Goal: Transaction & Acquisition: Purchase product/service

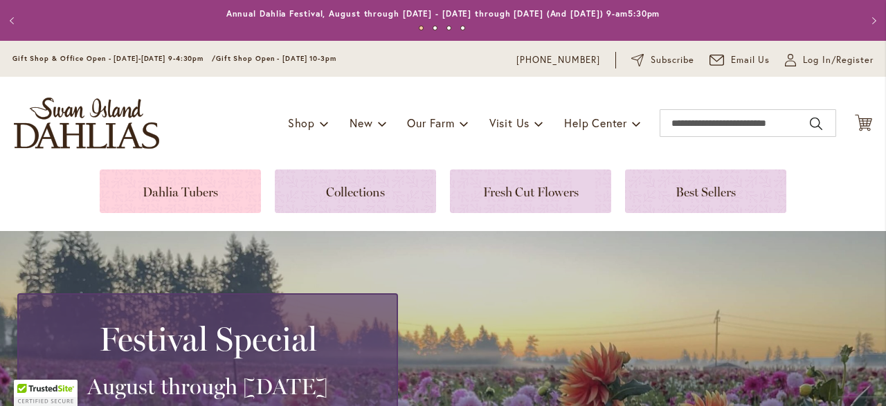
click at [219, 190] on link at bounding box center [180, 192] width 161 height 44
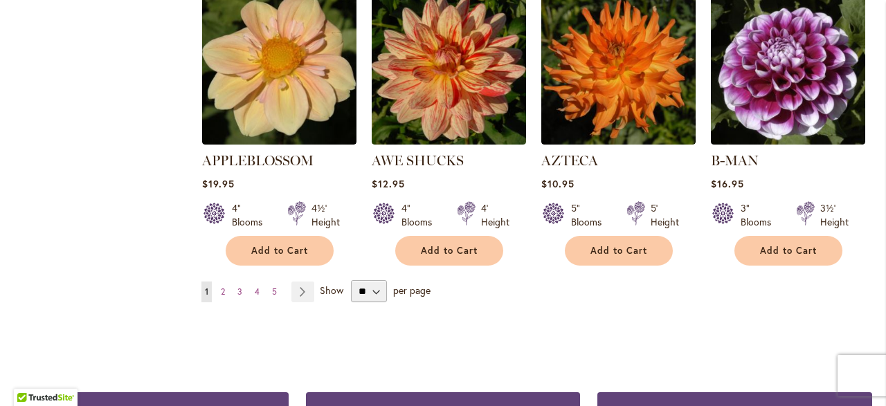
scroll to position [1247, 0]
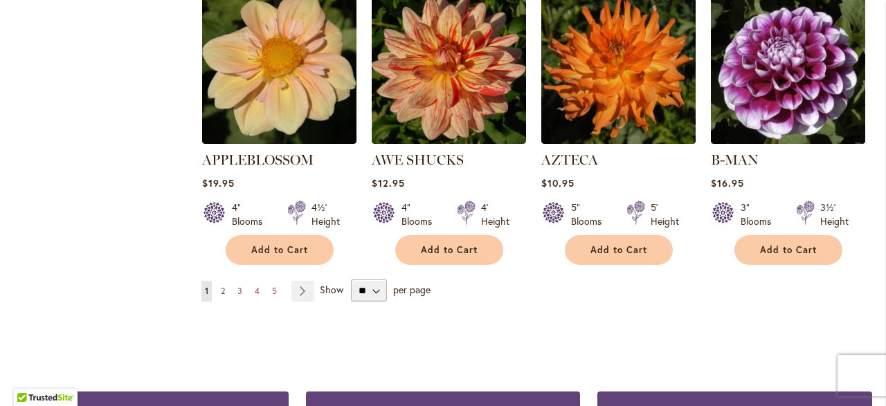
click at [223, 286] on span "2" at bounding box center [223, 291] width 4 height 10
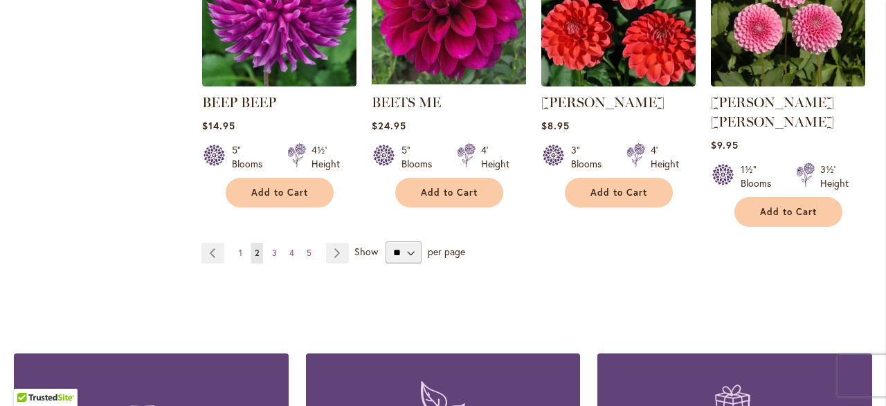
scroll to position [1290, 0]
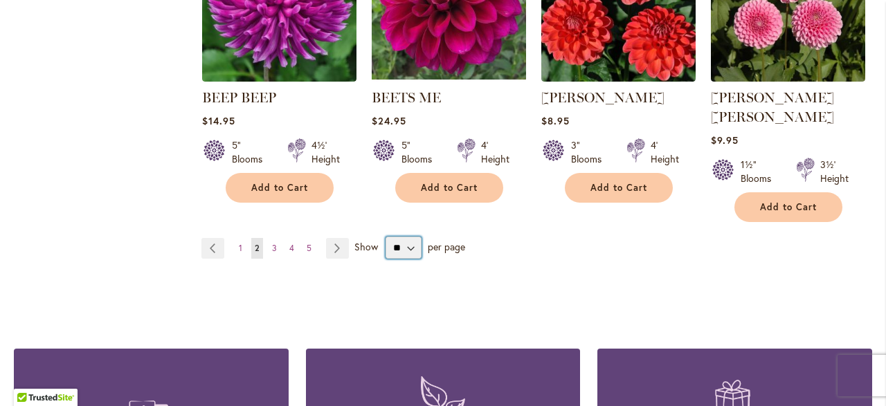
click at [412, 237] on select "** ** ** **" at bounding box center [404, 248] width 36 height 22
select select "**"
click option "**" at bounding box center [0, 0] width 0 height 0
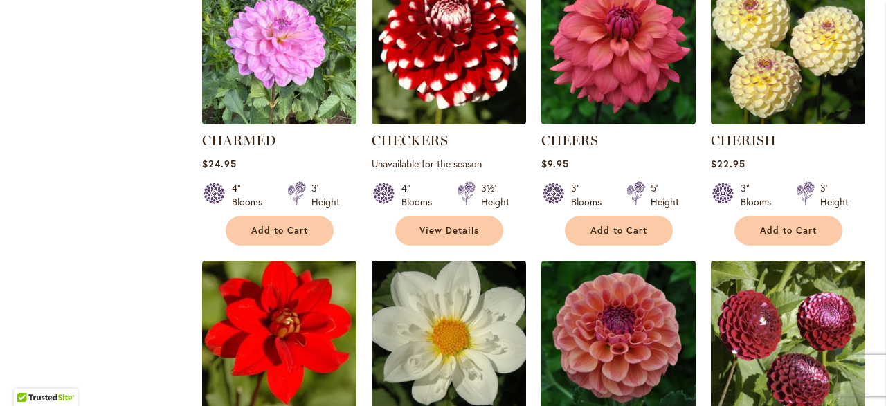
scroll to position [1578, 0]
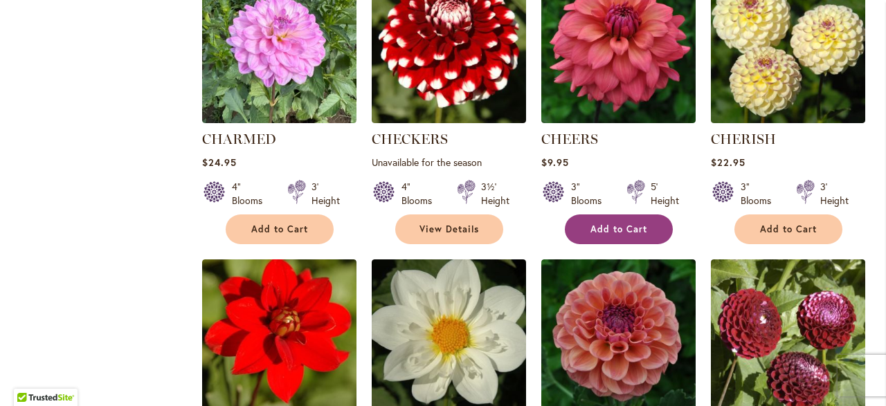
click at [633, 215] on button "Add to Cart" at bounding box center [619, 230] width 108 height 30
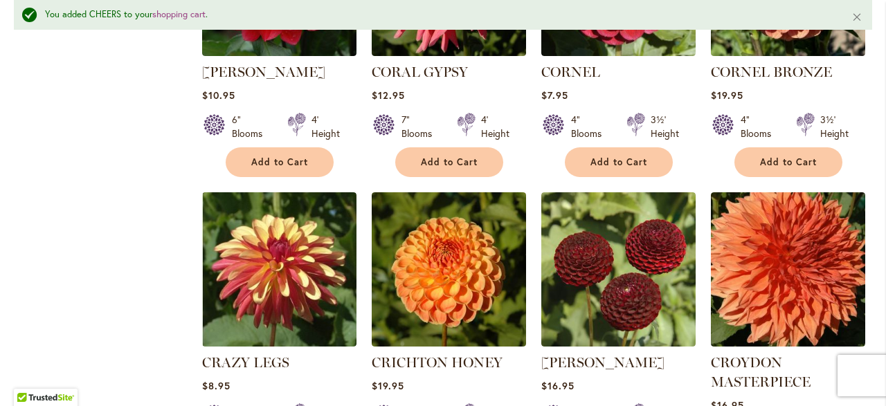
scroll to position [2923, 0]
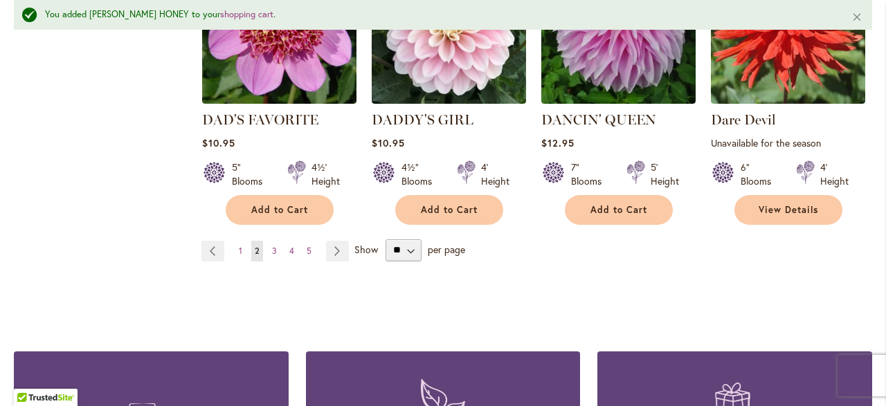
scroll to position [3764, 0]
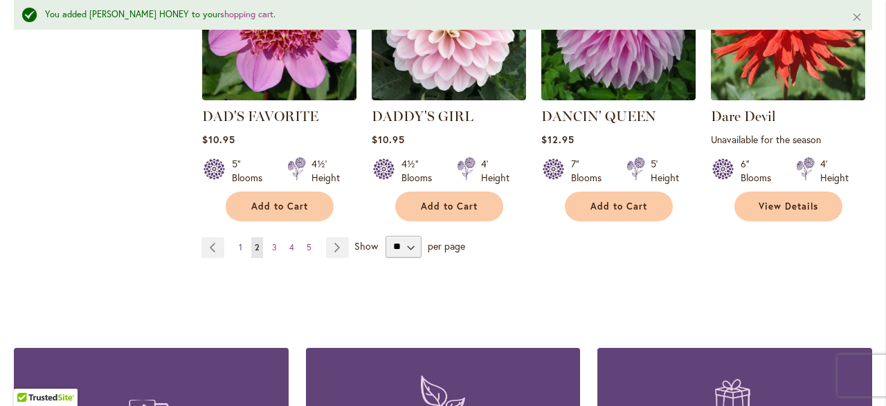
click at [239, 242] on span "1" at bounding box center [240, 247] width 3 height 10
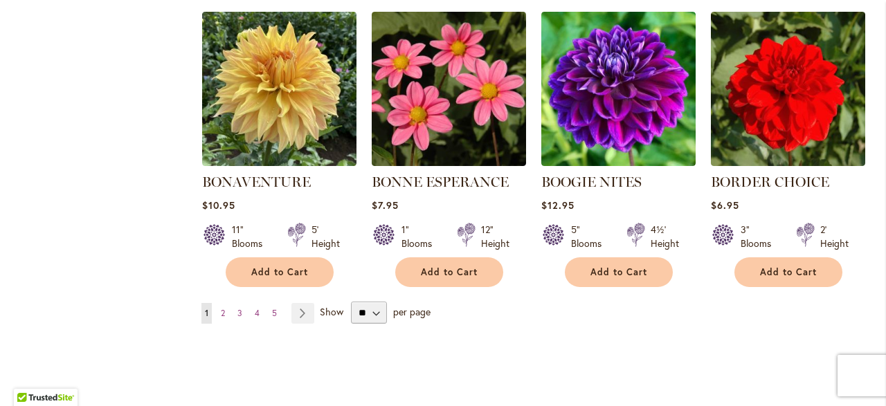
scroll to position [3573, 0]
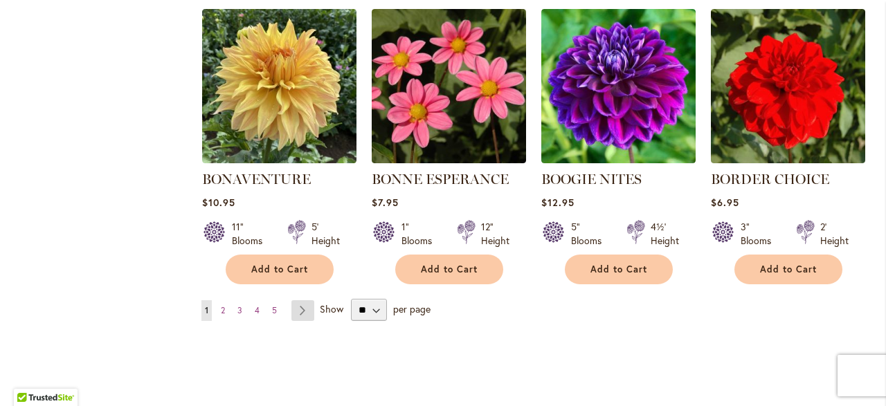
click at [300, 300] on link "Page Next" at bounding box center [302, 310] width 23 height 21
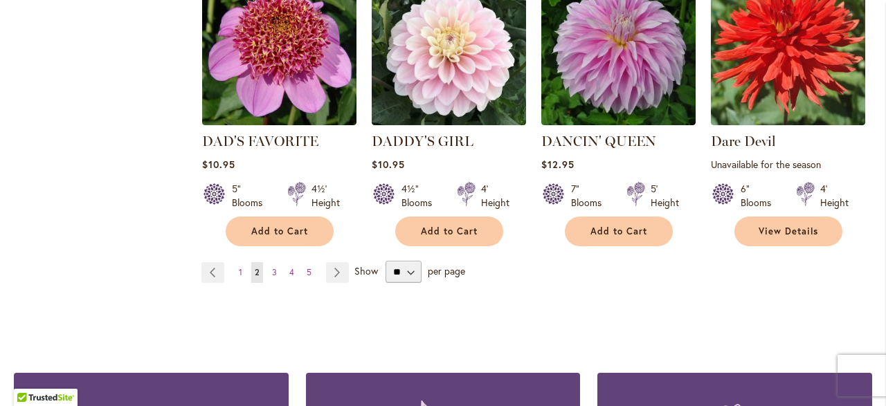
scroll to position [3705, 0]
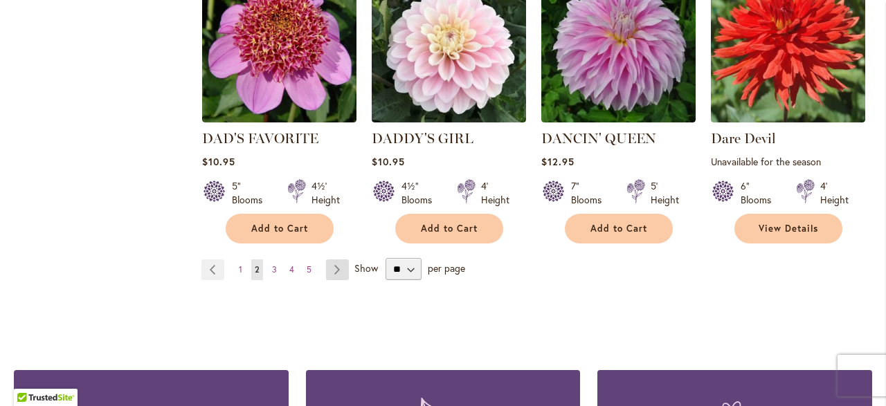
click at [338, 260] on link "Page Next" at bounding box center [337, 270] width 23 height 21
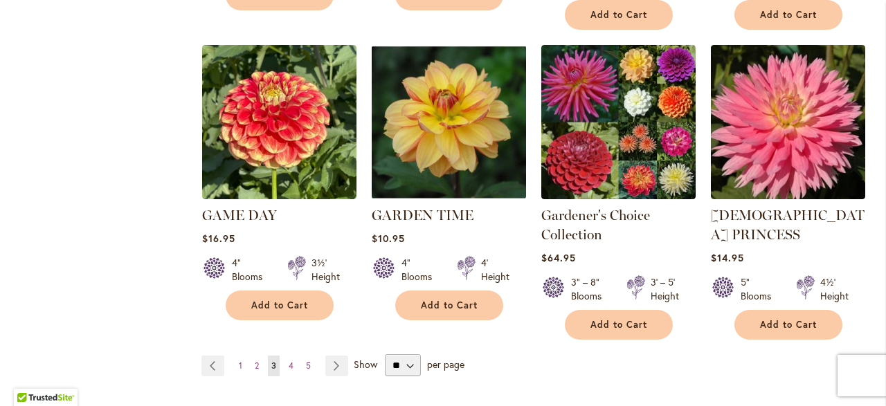
scroll to position [3649, 0]
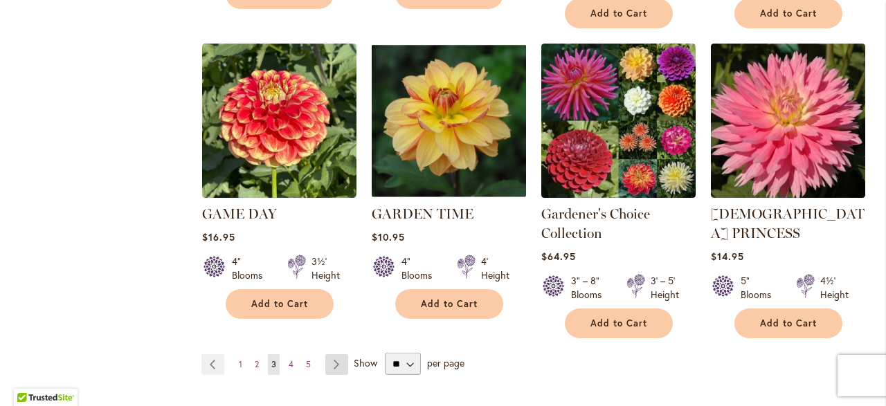
click at [332, 354] on link "Page Next" at bounding box center [336, 364] width 23 height 21
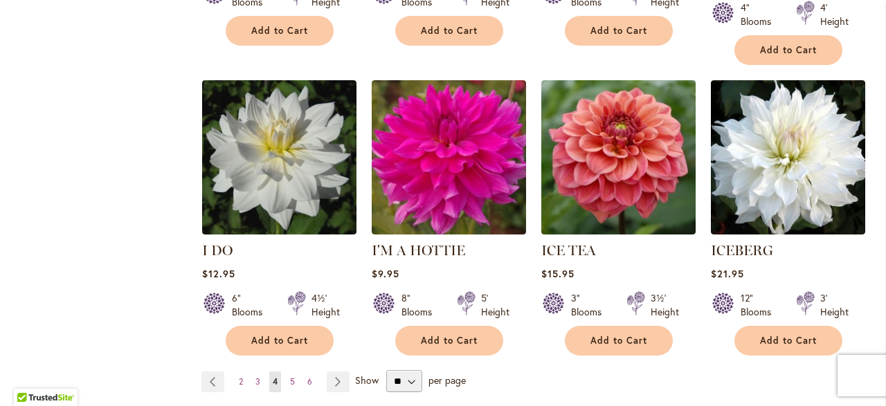
scroll to position [3574, 0]
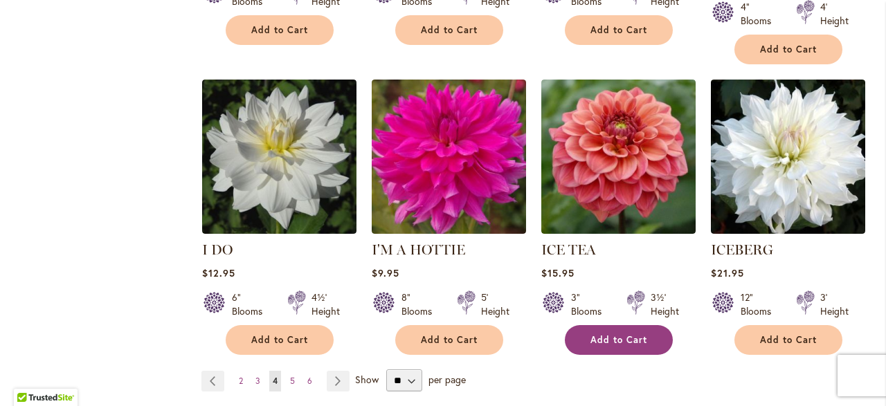
click at [647, 334] on span "Add to Cart" at bounding box center [618, 340] width 57 height 12
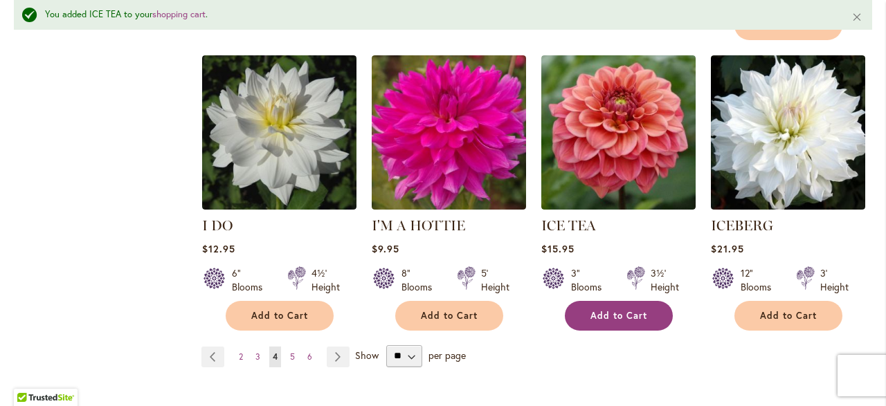
scroll to position [3636, 0]
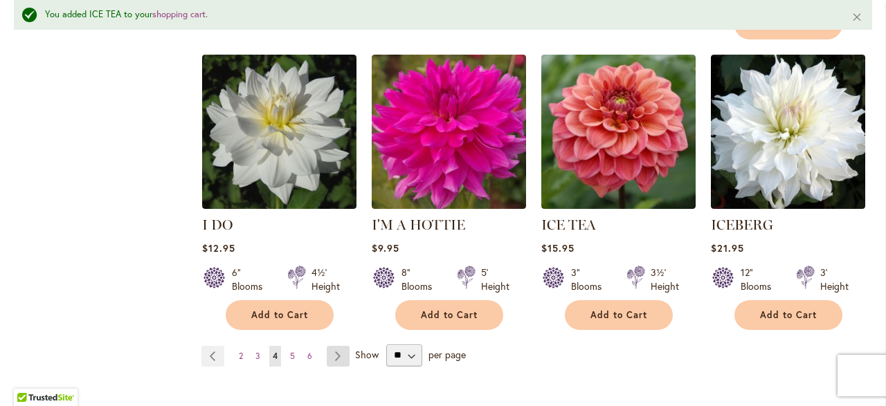
click at [336, 346] on link "Page Next" at bounding box center [338, 356] width 23 height 21
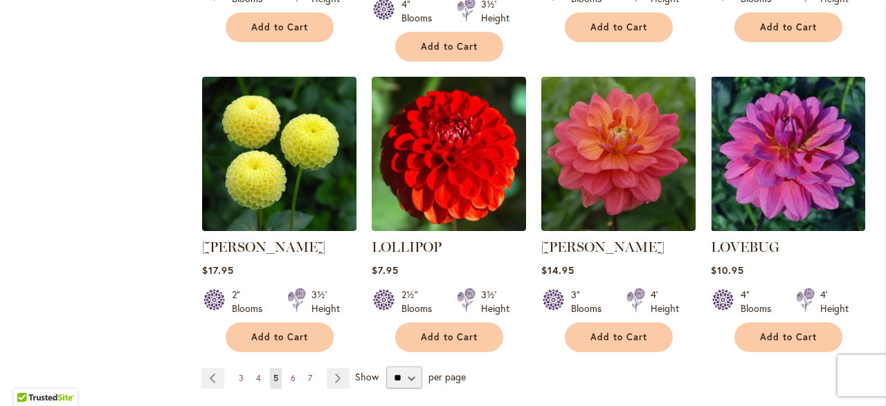
scroll to position [3587, 0]
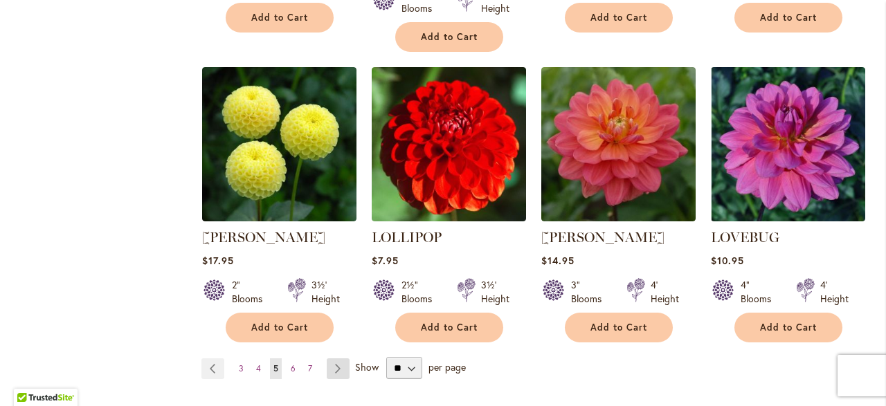
click at [340, 359] on link "Page Next" at bounding box center [338, 369] width 23 height 21
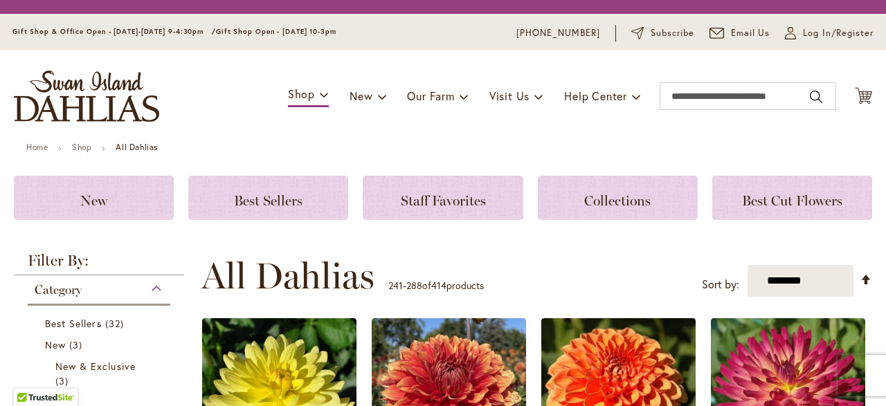
scroll to position [292, 0]
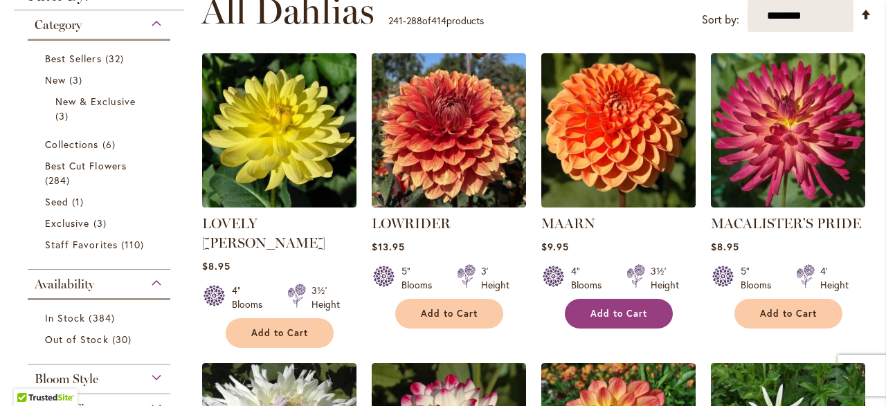
click at [631, 316] on span "Add to Cart" at bounding box center [618, 314] width 57 height 12
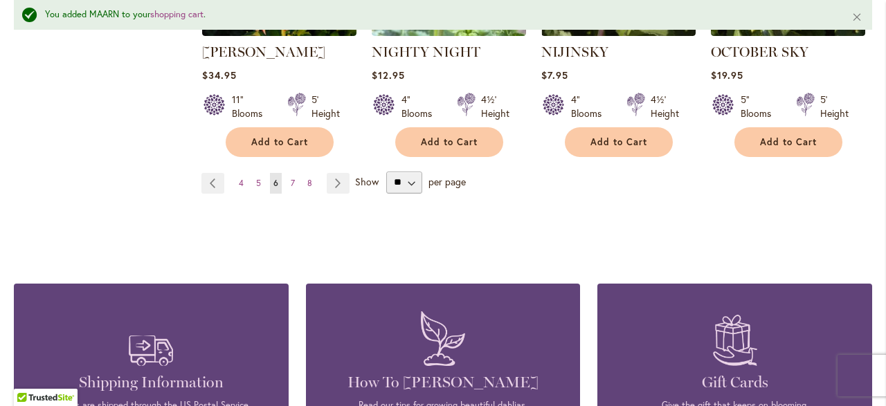
scroll to position [3787, 0]
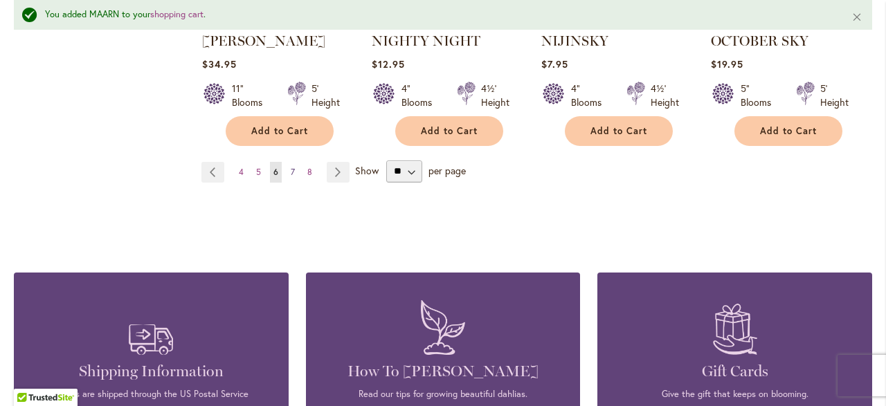
click at [292, 167] on span "7" at bounding box center [293, 172] width 4 height 10
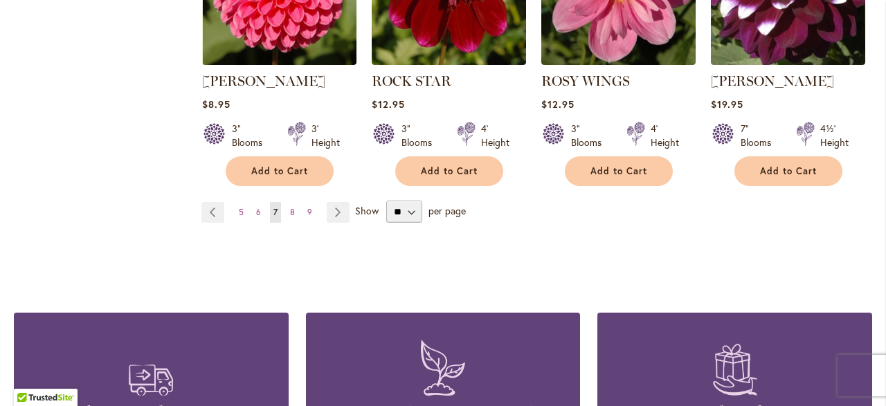
scroll to position [3750, 0]
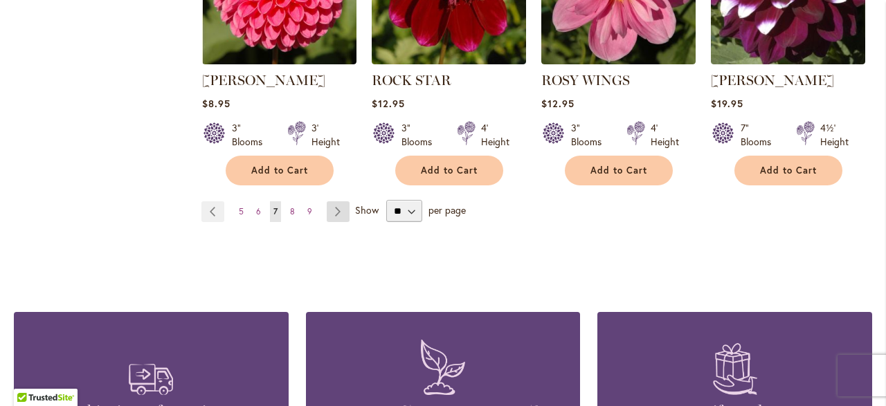
click at [336, 201] on link "Page Next" at bounding box center [338, 211] width 23 height 21
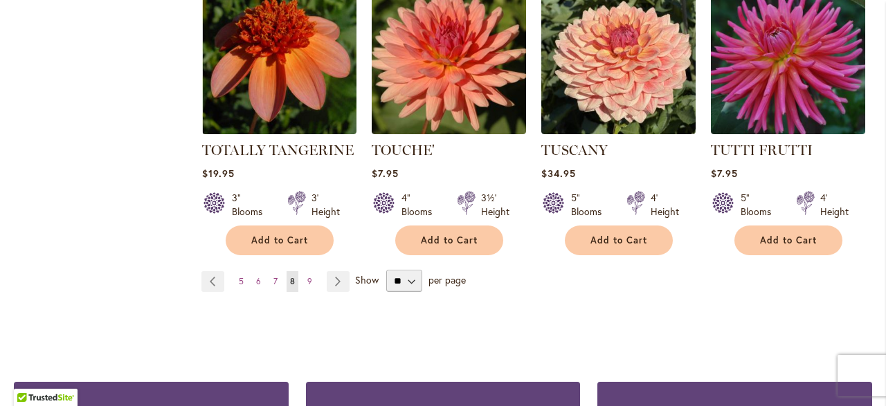
scroll to position [3625, 0]
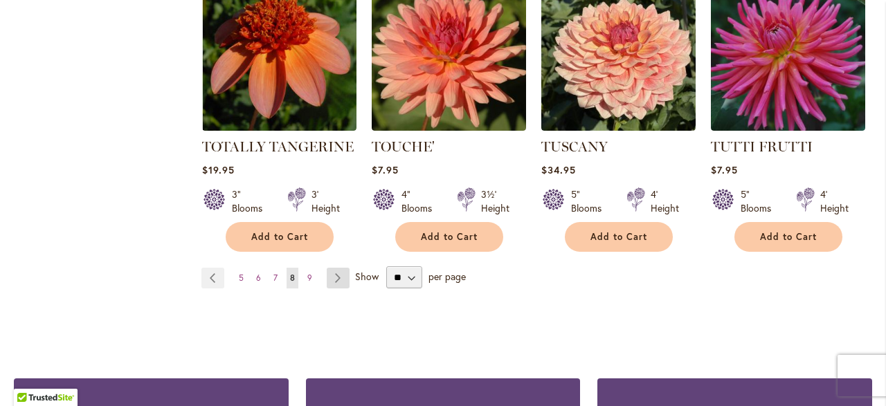
click at [338, 268] on link "Page Next" at bounding box center [338, 278] width 23 height 21
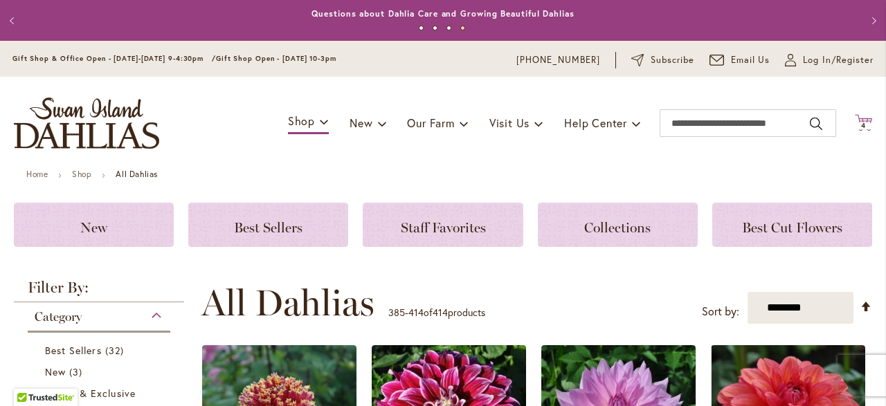
click at [866, 124] on span "4 4 items" at bounding box center [864, 126] width 14 height 7
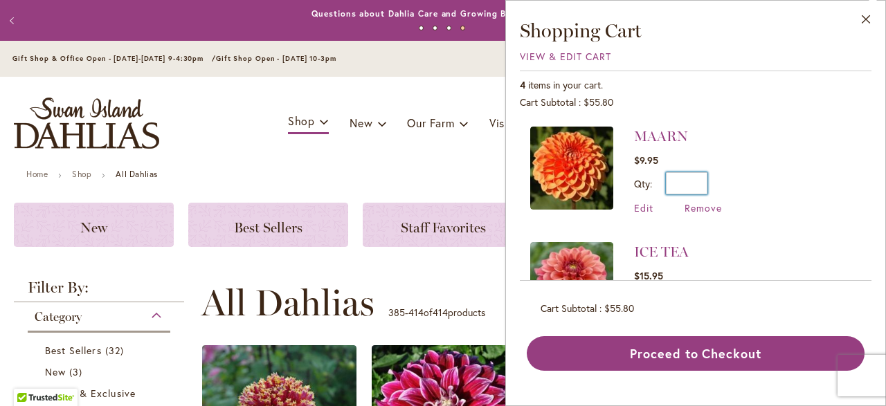
click at [691, 185] on input "*" at bounding box center [687, 183] width 42 height 22
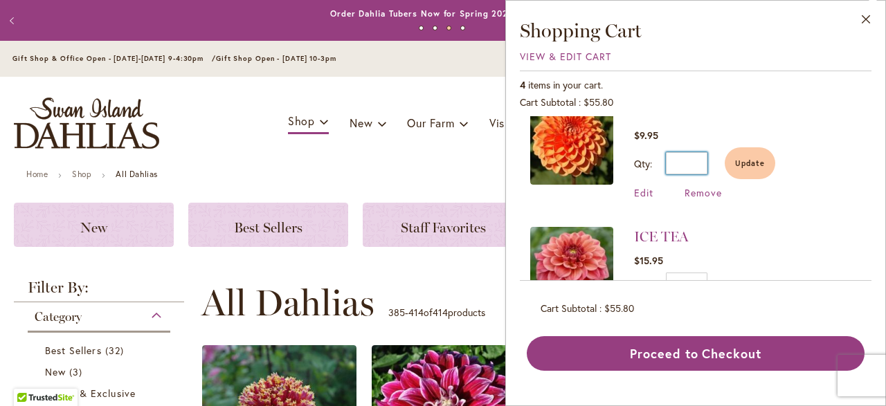
scroll to position [25, 0]
type input "*"
click at [748, 164] on span "Update" at bounding box center [750, 164] width 30 height 10
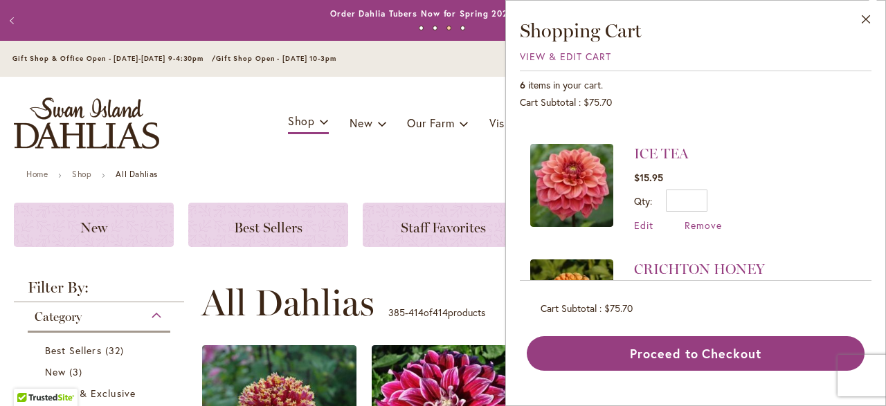
scroll to position [132, 0]
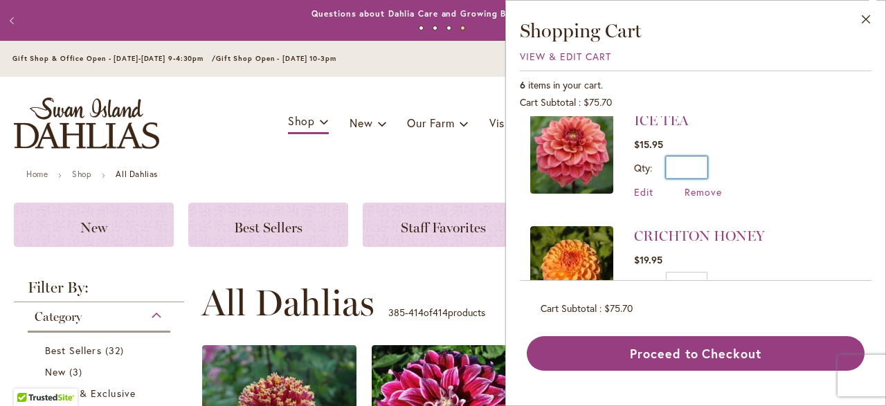
click at [696, 170] on input "*" at bounding box center [687, 167] width 42 height 22
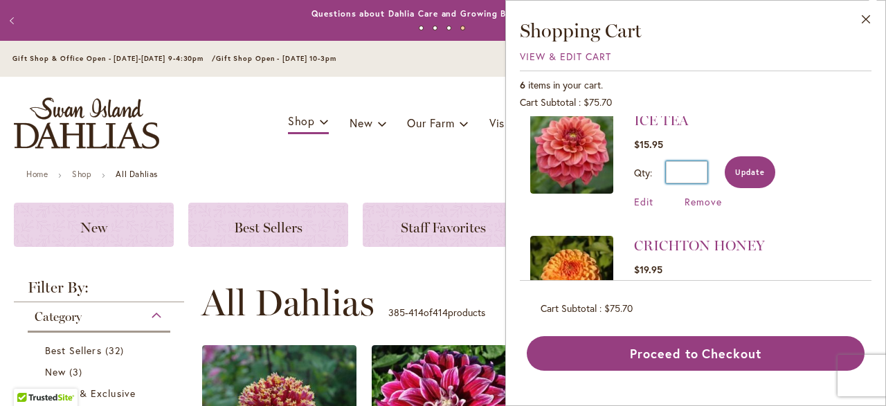
type input "*"
click at [751, 168] on span "Update" at bounding box center [750, 173] width 30 height 10
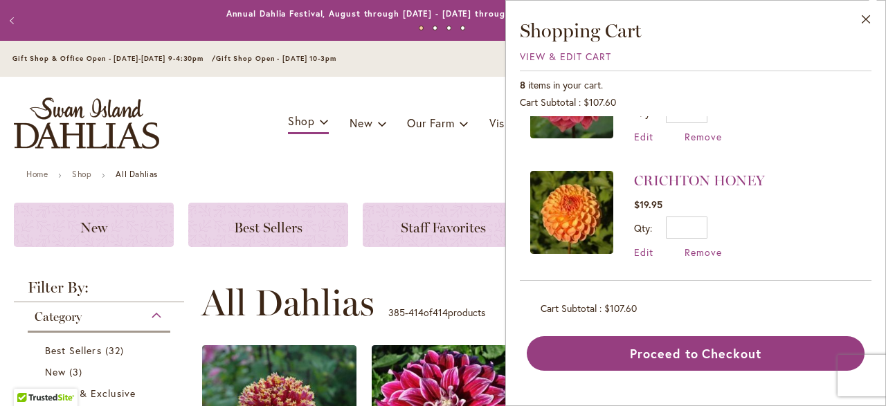
scroll to position [213, 0]
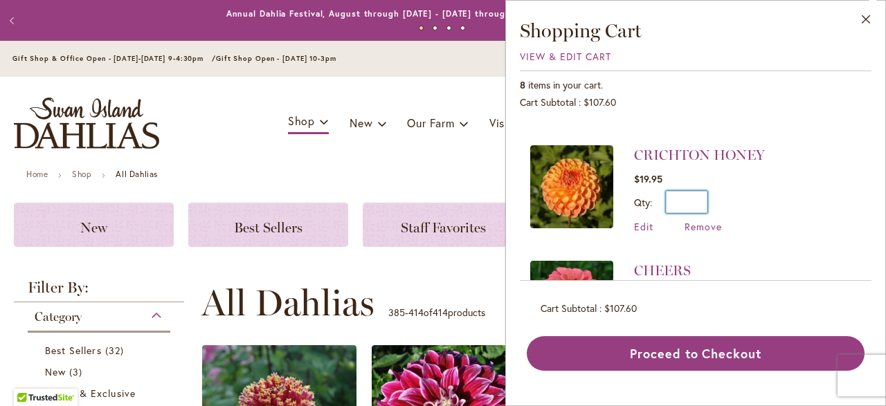
click at [696, 204] on input "*" at bounding box center [687, 202] width 42 height 22
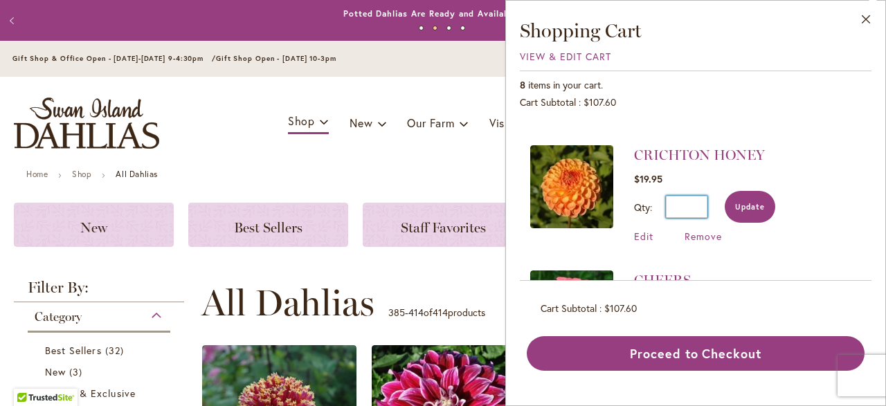
type input "*"
click at [753, 202] on span "Update" at bounding box center [750, 207] width 30 height 10
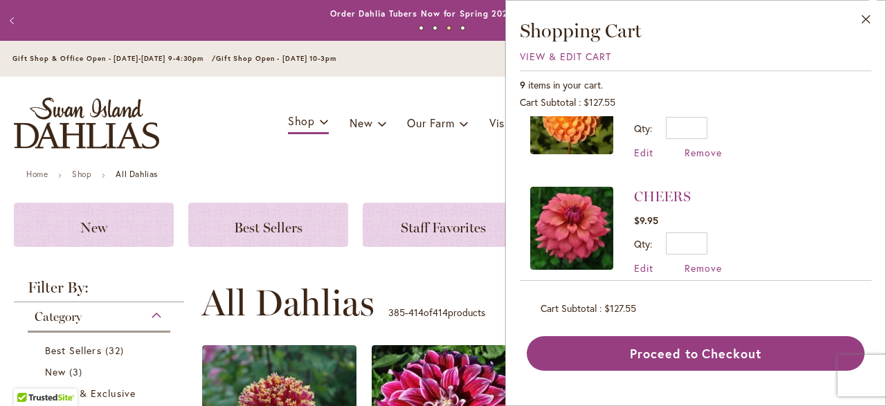
scroll to position [300, 0]
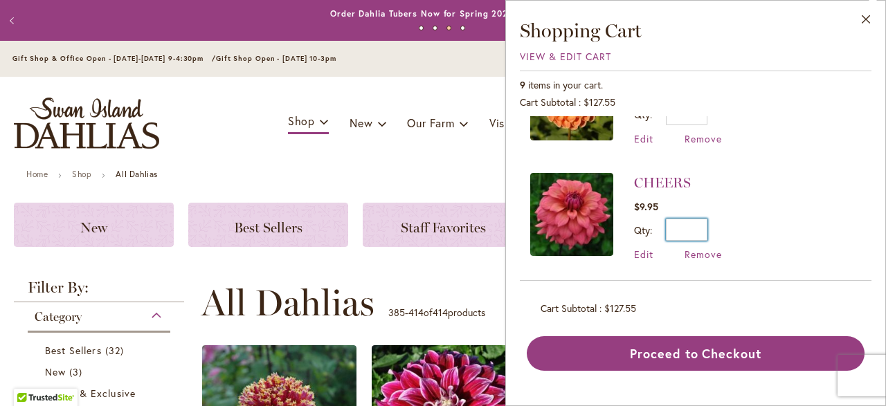
click at [698, 228] on input "*" at bounding box center [687, 230] width 42 height 22
type input "*"
click at [751, 230] on span "Update" at bounding box center [750, 235] width 30 height 10
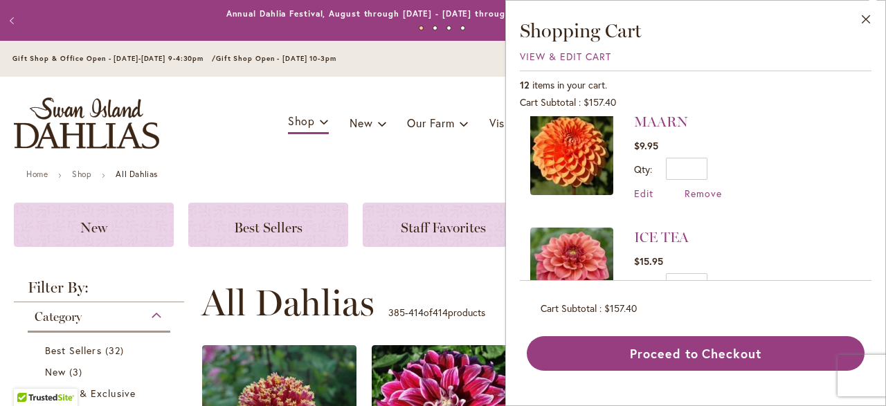
scroll to position [0, 0]
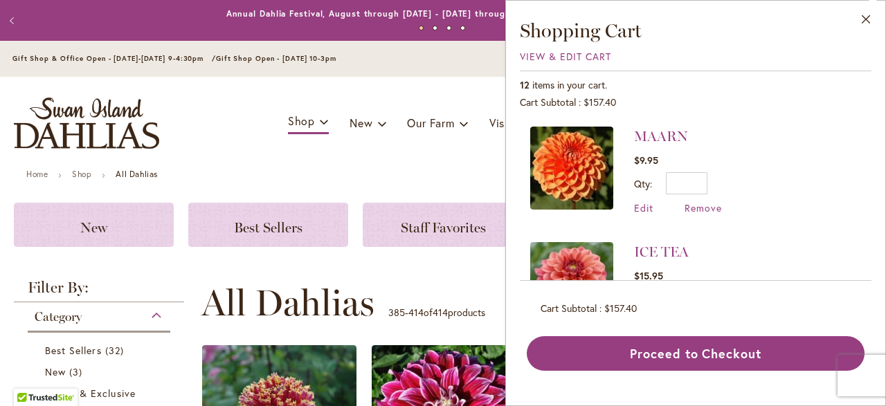
click at [812, 208] on li "MAARN $9.95 Qty * Update Edit Remove" at bounding box center [695, 178] width 331 height 102
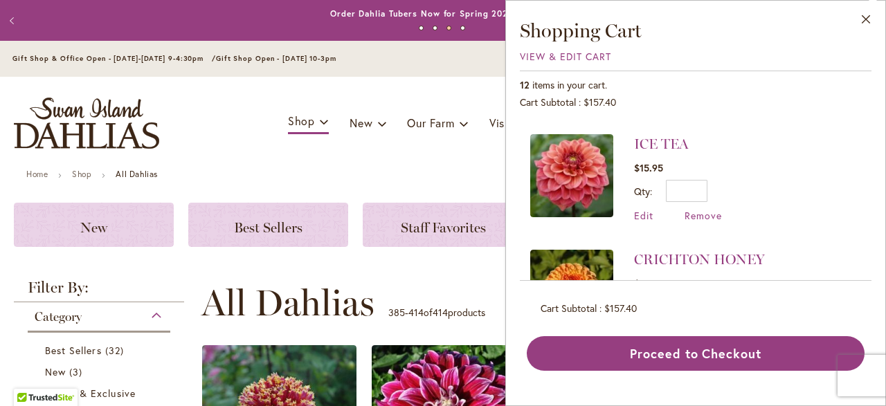
scroll to position [109, 0]
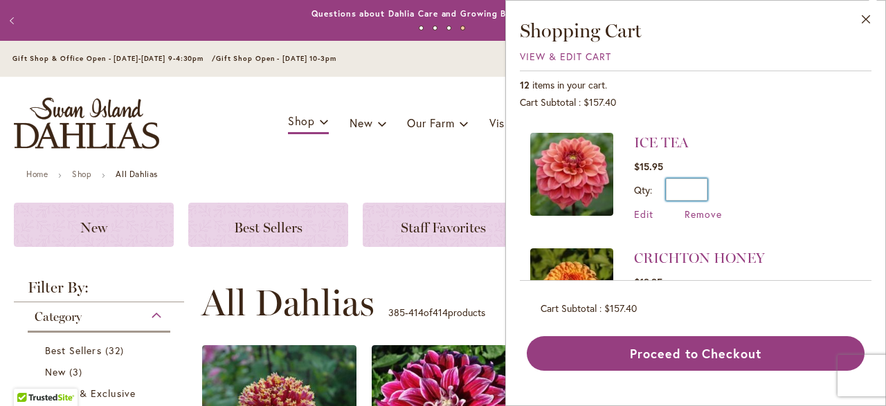
click at [705, 187] on input "*" at bounding box center [687, 190] width 42 height 22
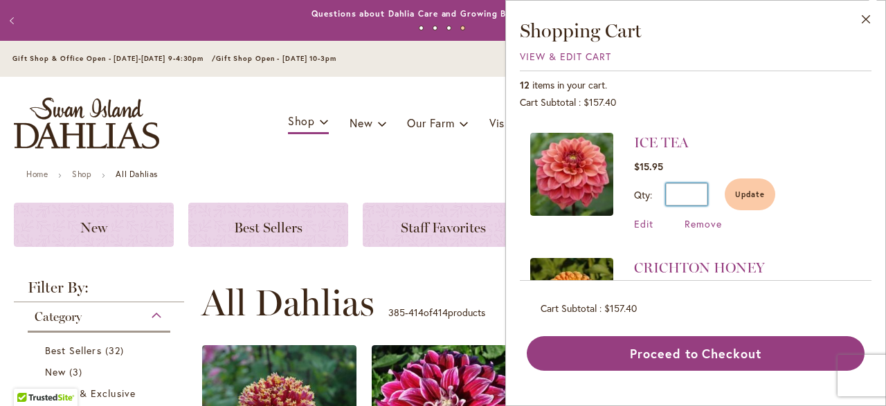
type input "*"
click at [747, 197] on span "Update" at bounding box center [750, 195] width 30 height 10
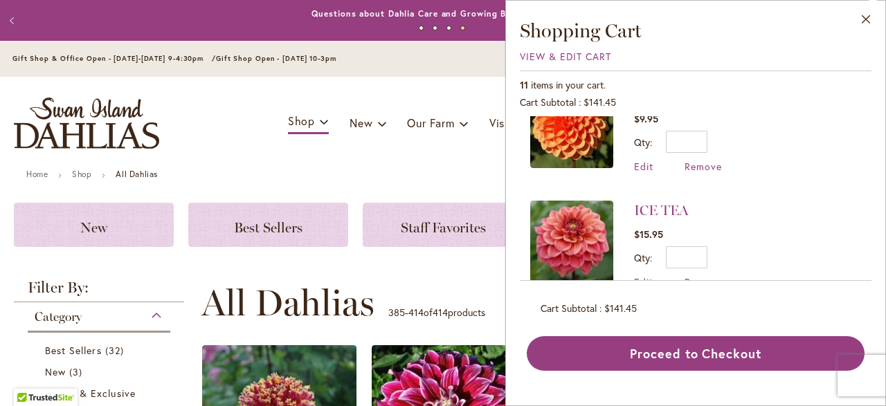
scroll to position [0, 0]
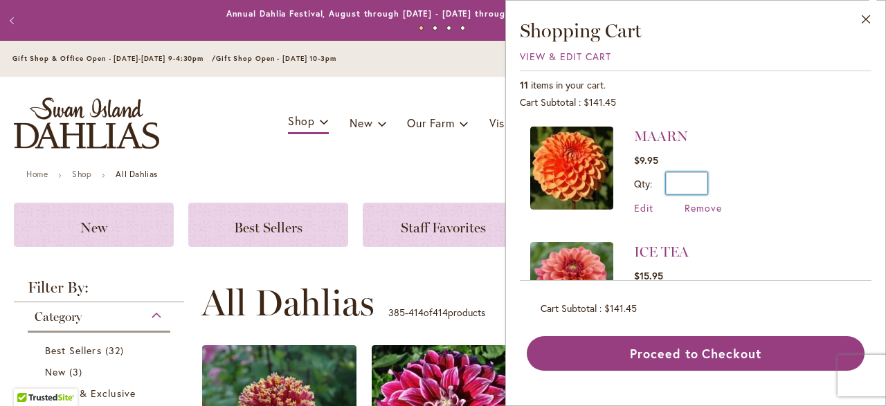
click at [704, 185] on input "*" at bounding box center [687, 183] width 42 height 22
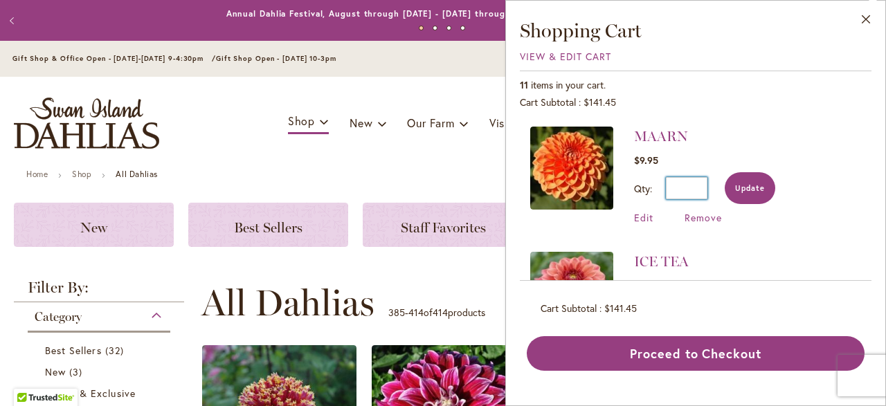
type input "*"
click at [752, 193] on button "Update" at bounding box center [750, 188] width 51 height 32
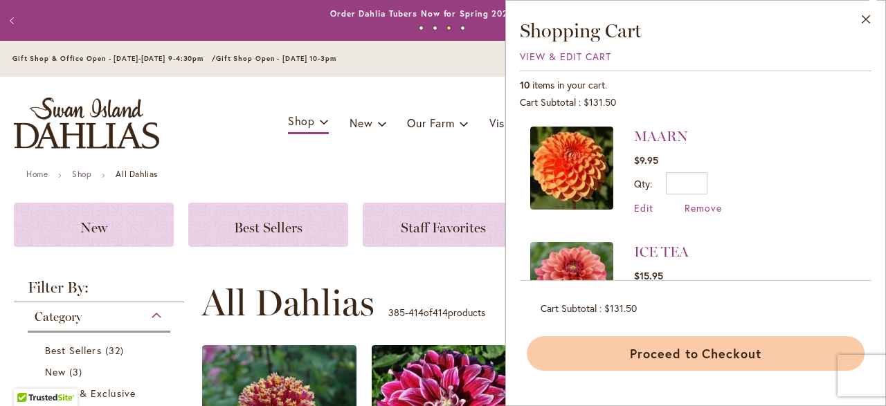
click at [737, 359] on button "Proceed to Checkout" at bounding box center [696, 353] width 338 height 35
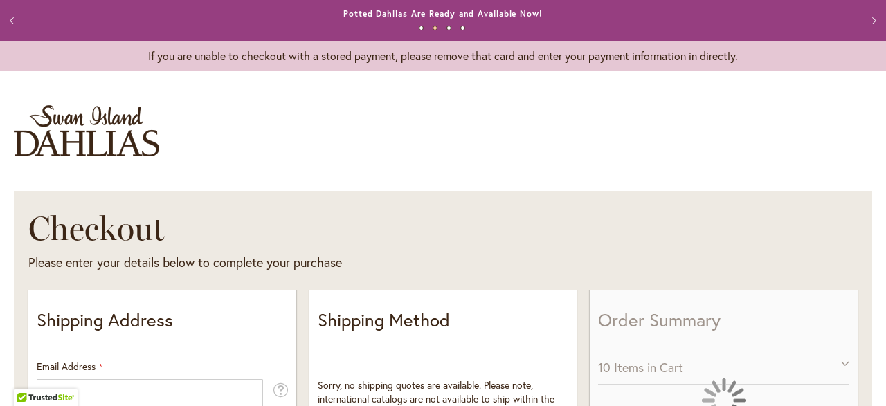
select select "**"
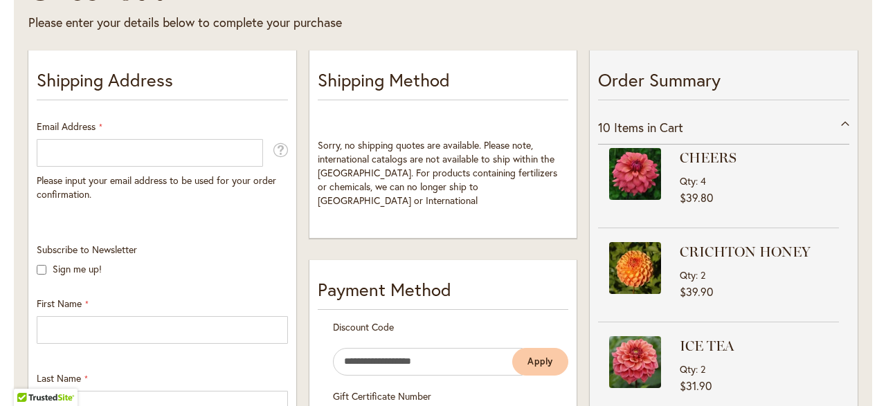
scroll to position [7, 0]
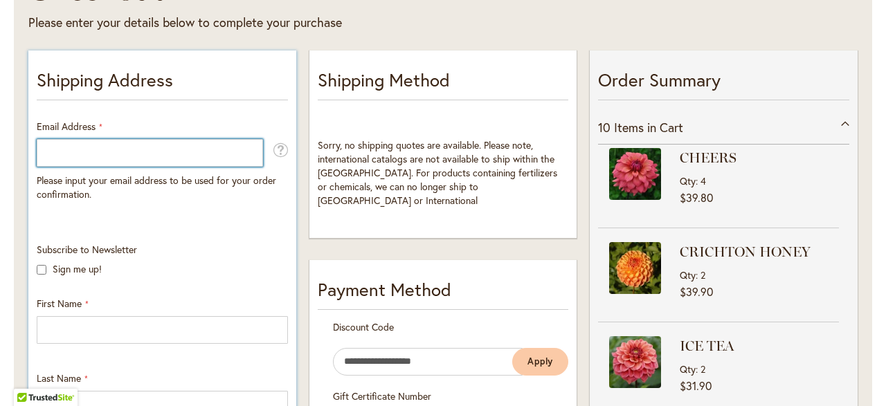
click at [215, 155] on input "Email Address" at bounding box center [150, 153] width 226 height 28
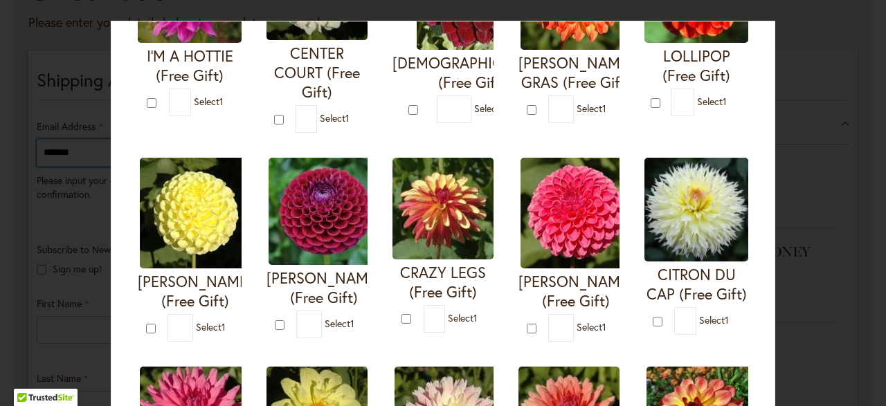
scroll to position [202, 0]
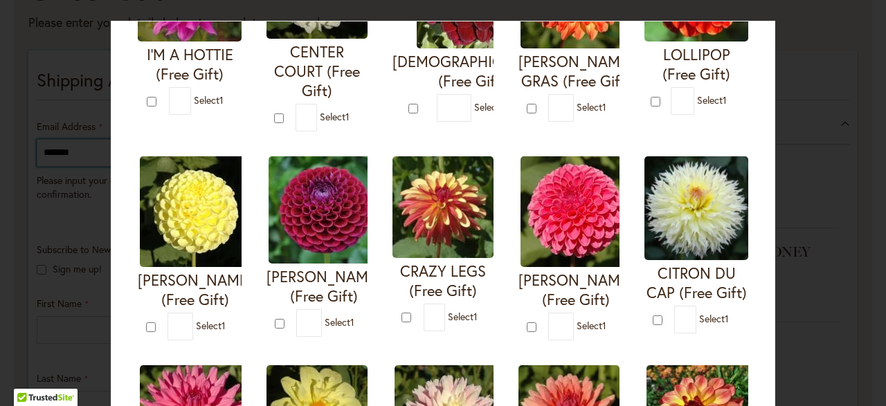
type input "*******"
type input "*"
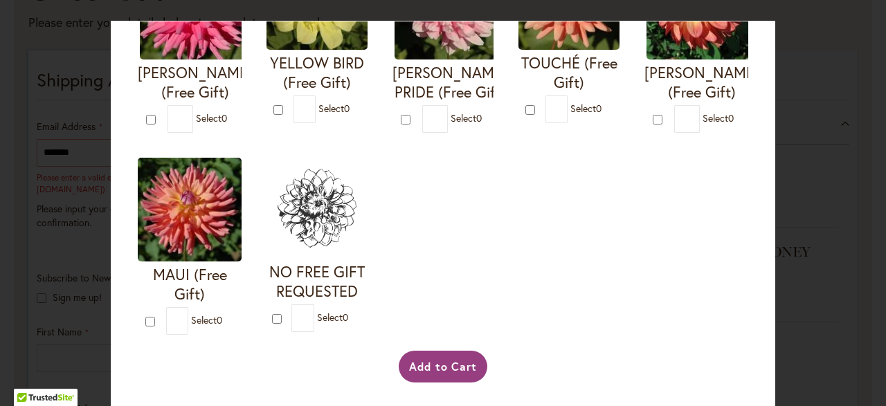
scroll to position [641, 0]
click at [454, 370] on button "Add to Cart" at bounding box center [443, 367] width 89 height 32
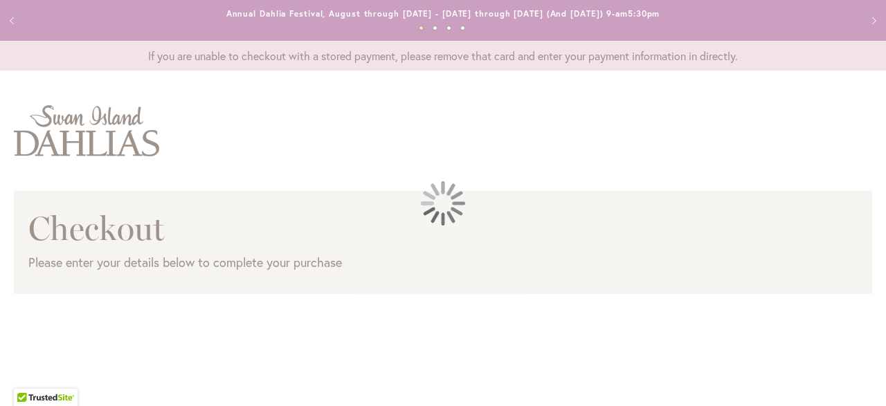
scroll to position [57, 0]
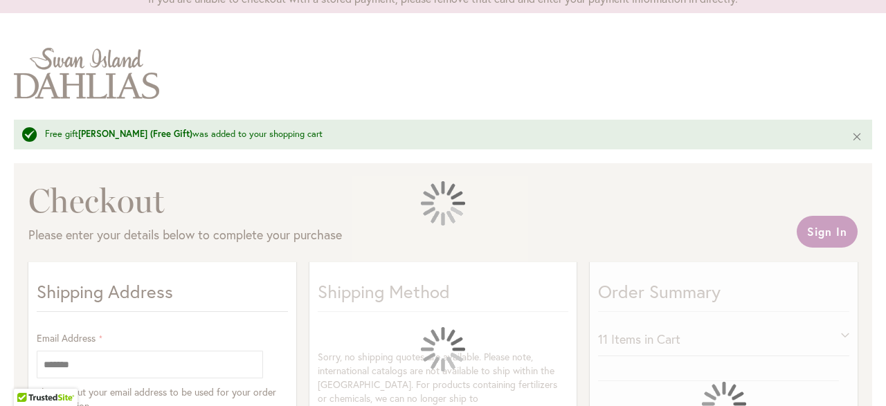
select select "**"
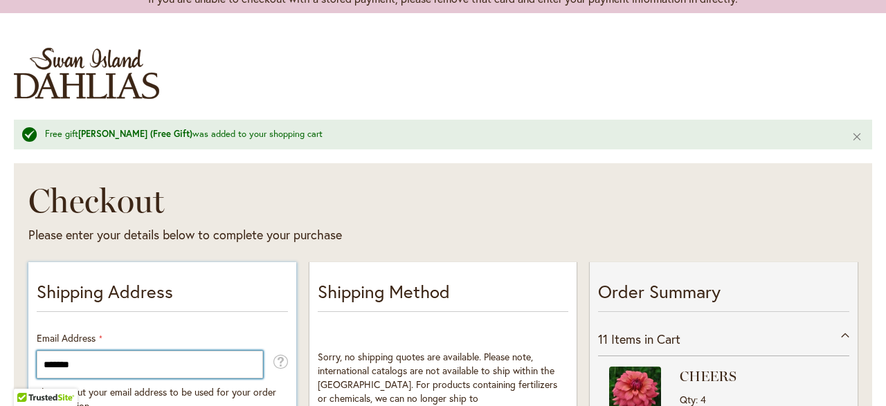
click at [164, 355] on input "*******" at bounding box center [150, 365] width 226 height 28
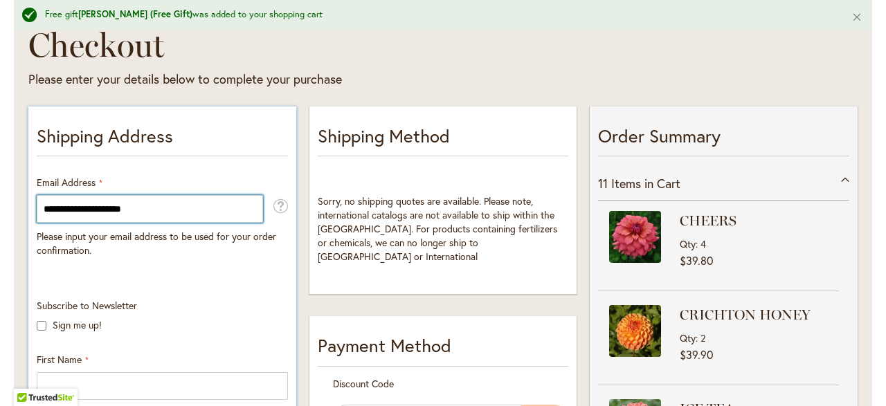
scroll to position [251, 0]
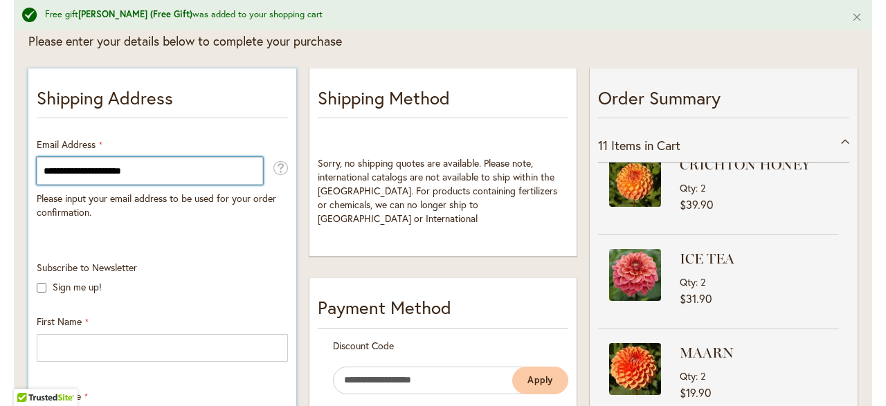
type input "**********"
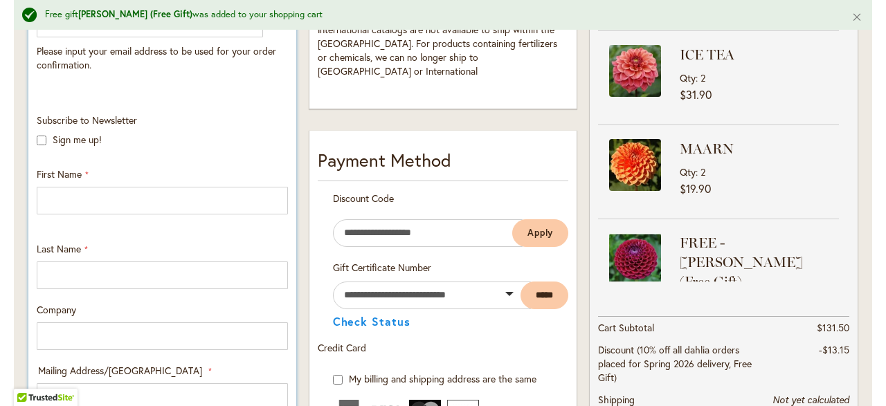
scroll to position [403, 0]
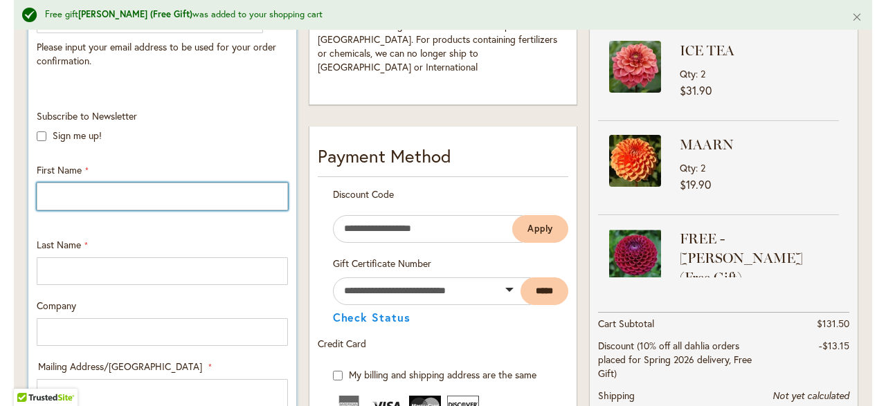
click at [231, 201] on input "First Name" at bounding box center [162, 197] width 251 height 28
type input "*******"
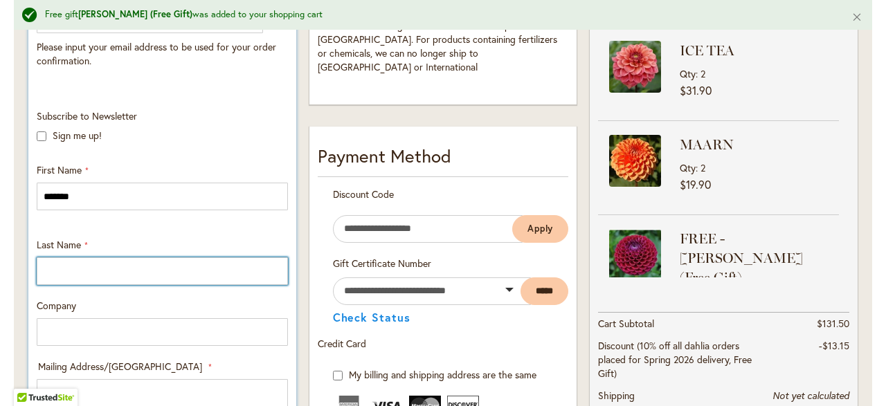
click at [258, 269] on input "Last Name" at bounding box center [162, 271] width 251 height 28
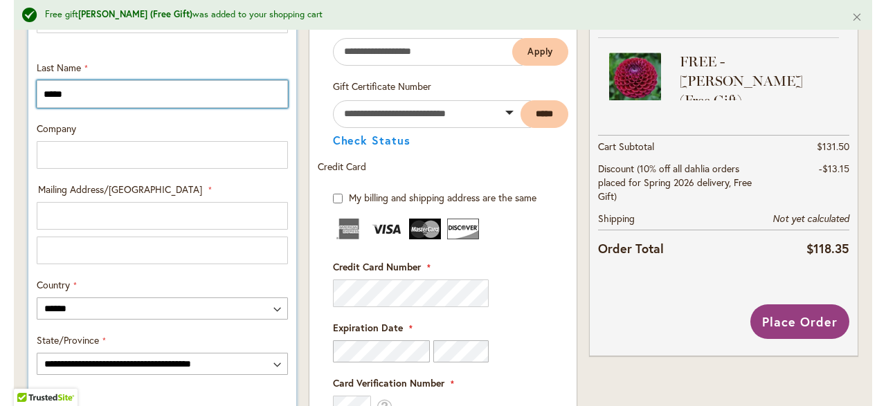
scroll to position [581, 0]
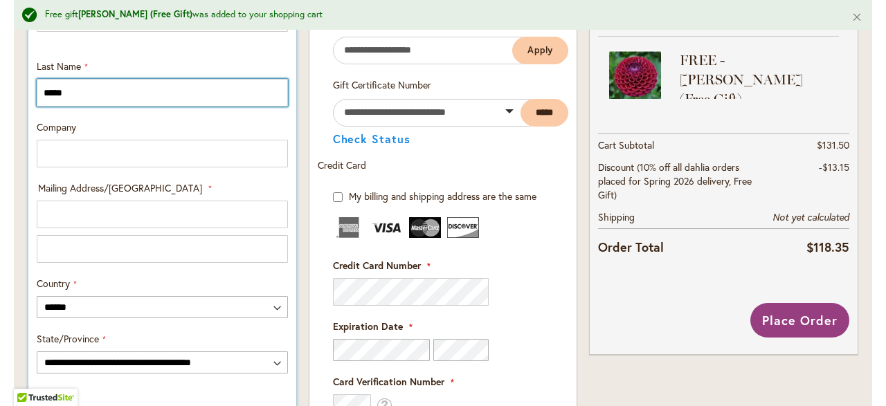
type input "*****"
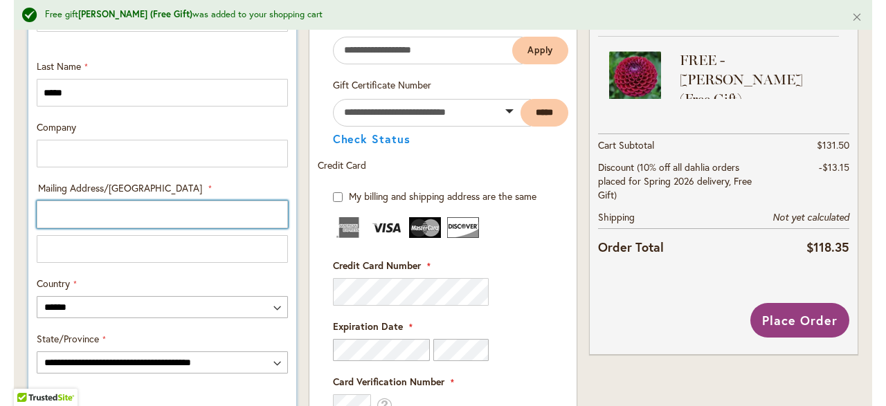
click at [174, 204] on input "Mailing Address/PO BOX: Line 1" at bounding box center [162, 215] width 251 height 28
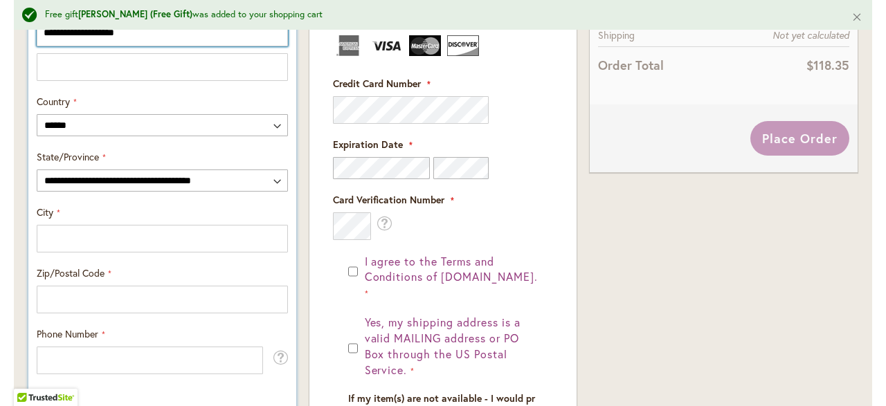
scroll to position [765, 0]
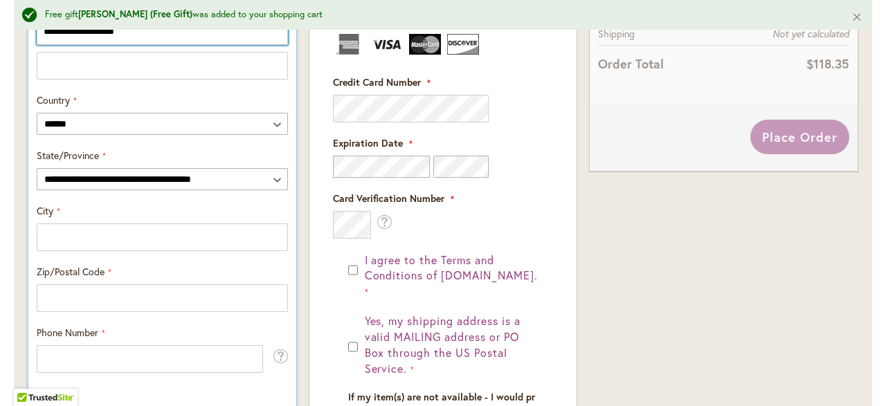
type input "**********"
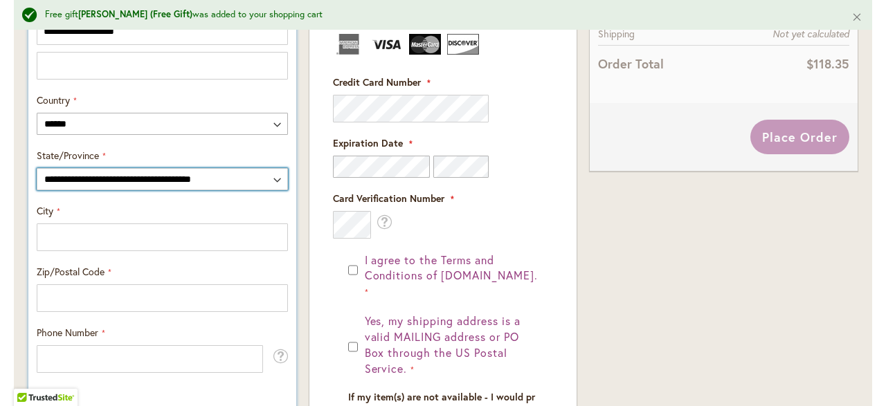
click at [267, 178] on select "**********" at bounding box center [162, 179] width 251 height 22
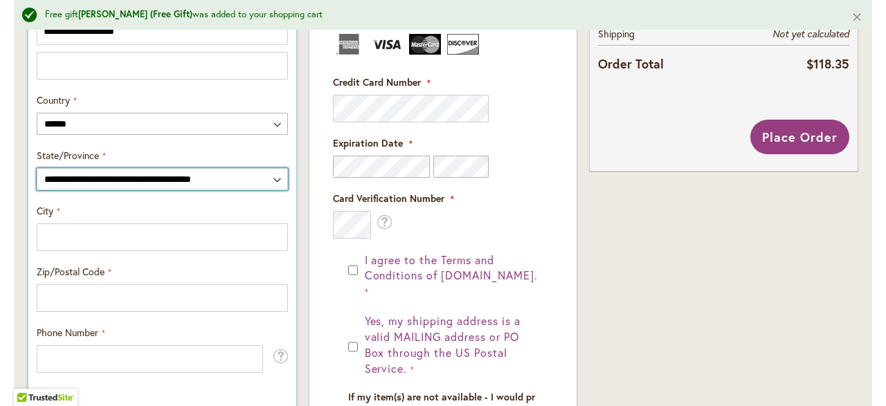
select select "**"
click option "*******" at bounding box center [0, 0] width 0 height 0
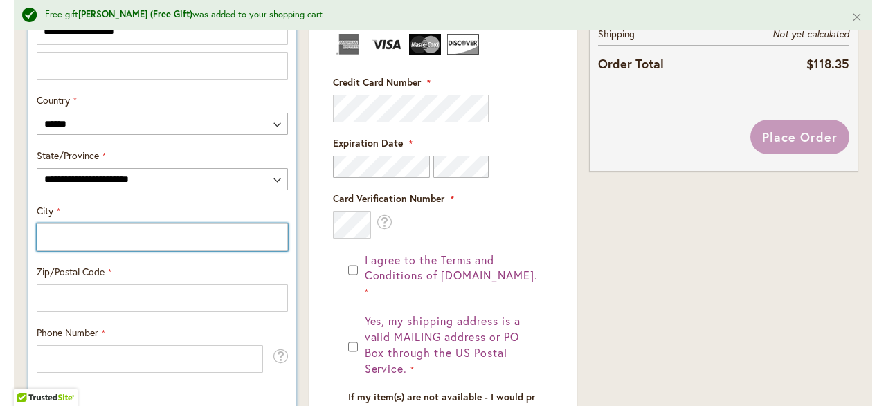
click at [156, 242] on input "City" at bounding box center [162, 238] width 251 height 28
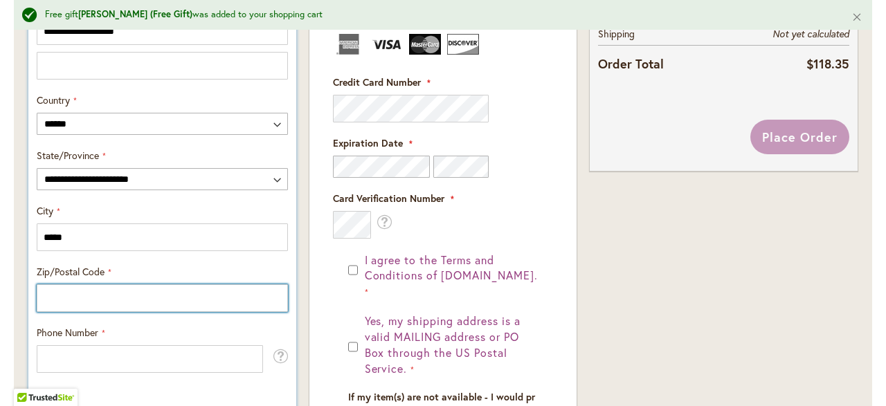
click at [215, 294] on input "Zip/Postal Code" at bounding box center [162, 298] width 251 height 28
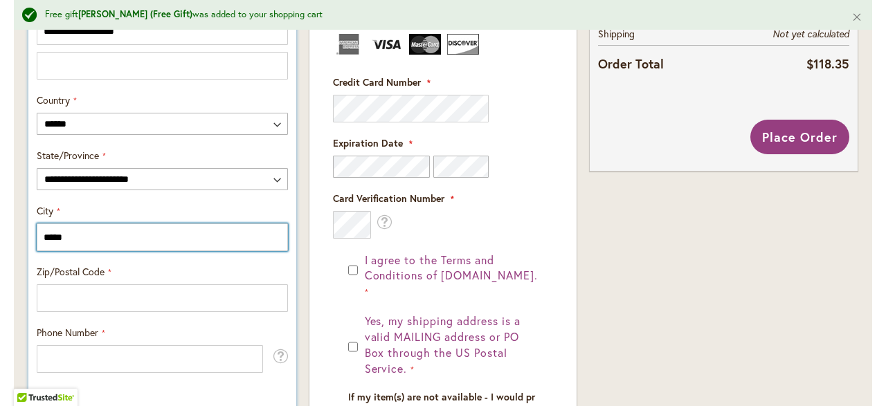
click at [180, 235] on input "*****" at bounding box center [162, 238] width 251 height 28
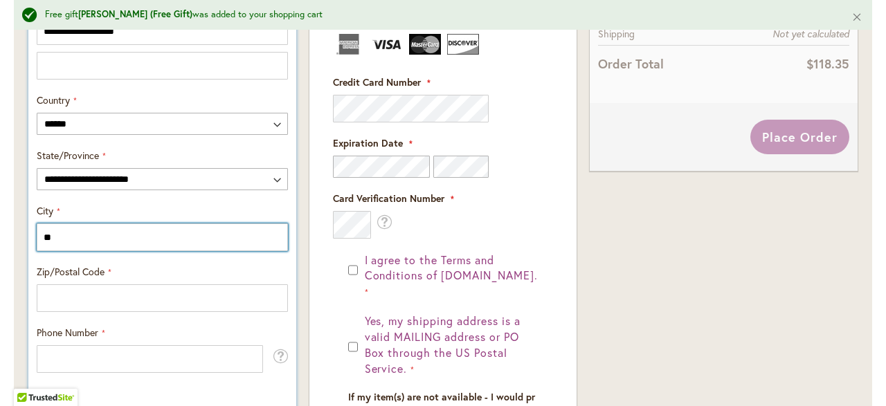
type input "*"
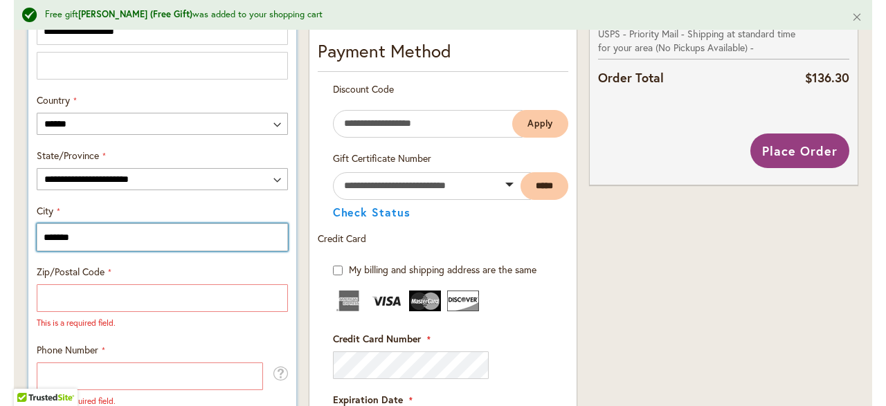
type input "*******"
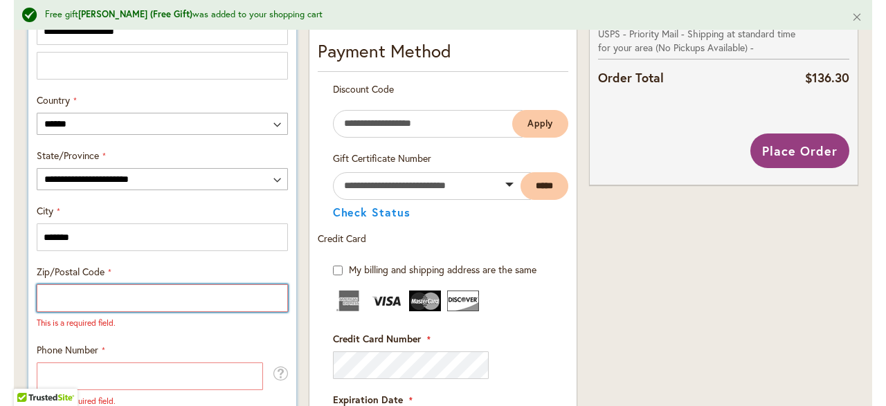
click at [195, 298] on input "Zip/Postal Code" at bounding box center [162, 298] width 251 height 28
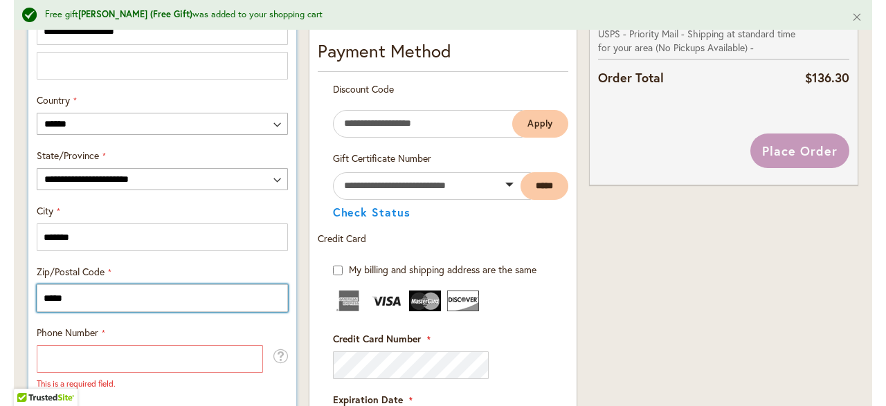
type input "*****"
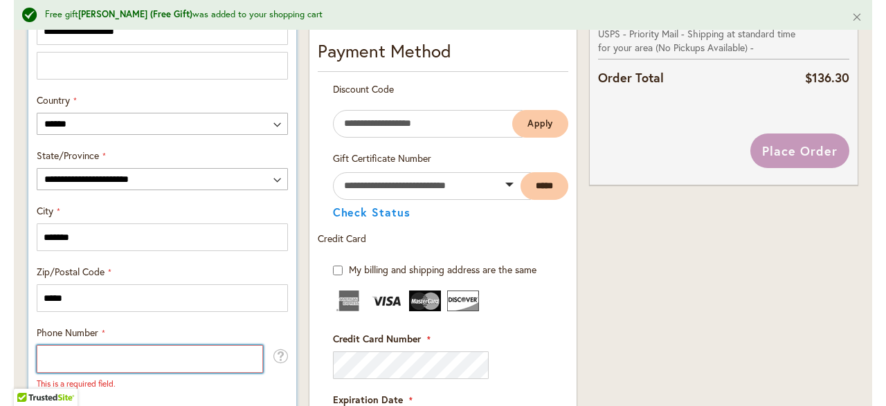
click at [233, 353] on input "Phone Number" at bounding box center [150, 359] width 226 height 28
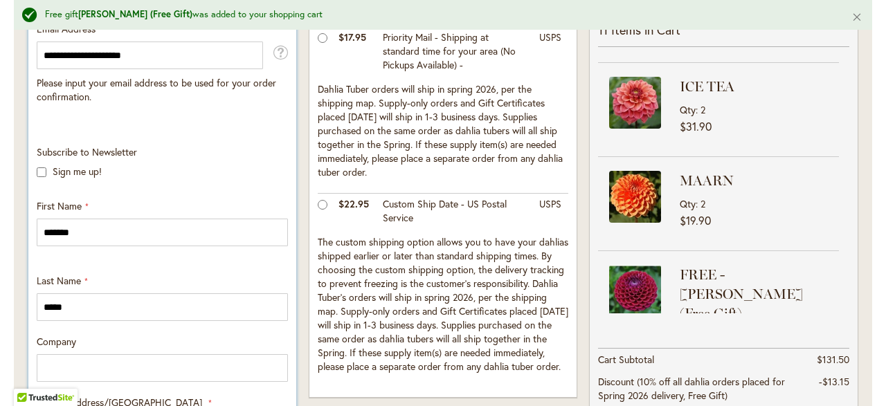
scroll to position [368, 0]
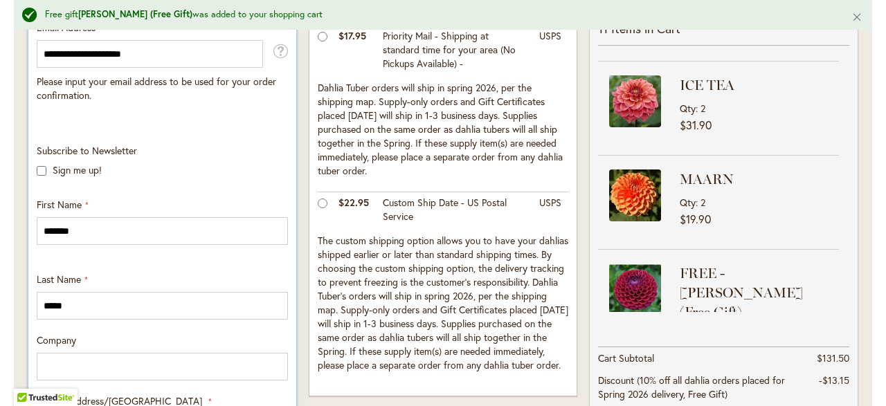
type input "**********"
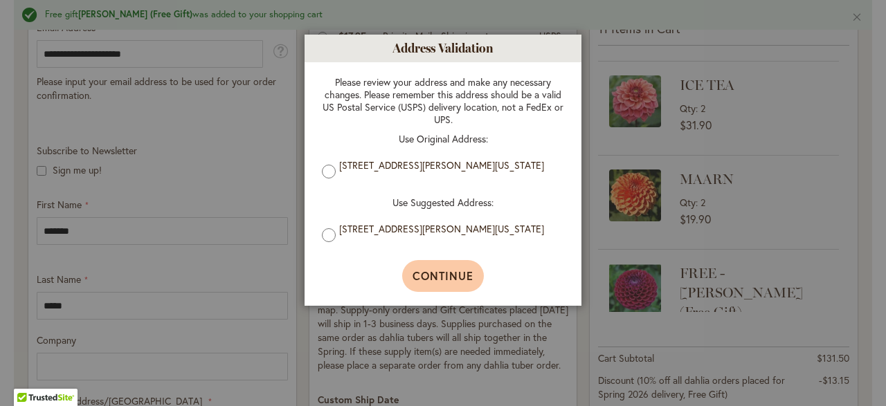
click at [456, 289] on button "Continue" at bounding box center [443, 276] width 82 height 32
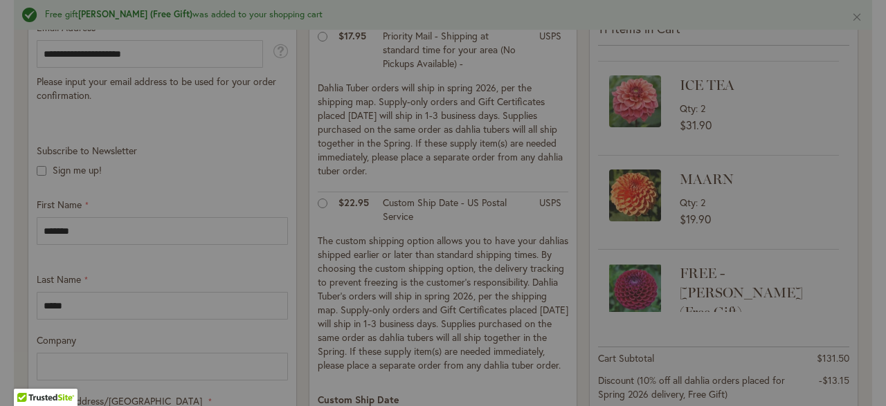
type input "**********"
type input "*******"
type input "**********"
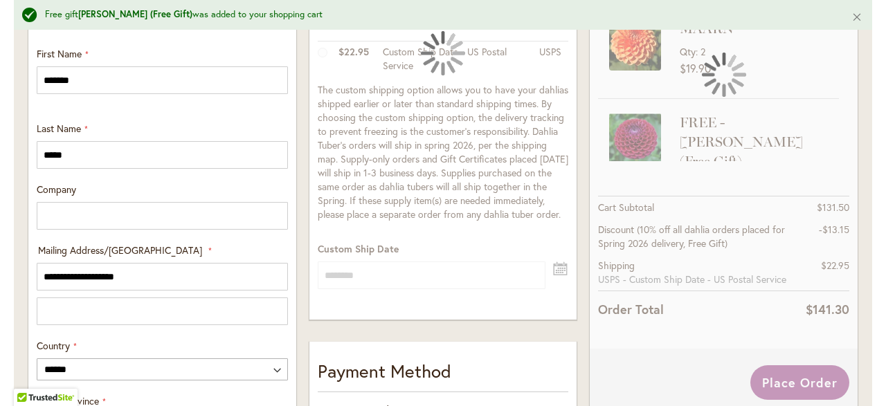
scroll to position [532, 0]
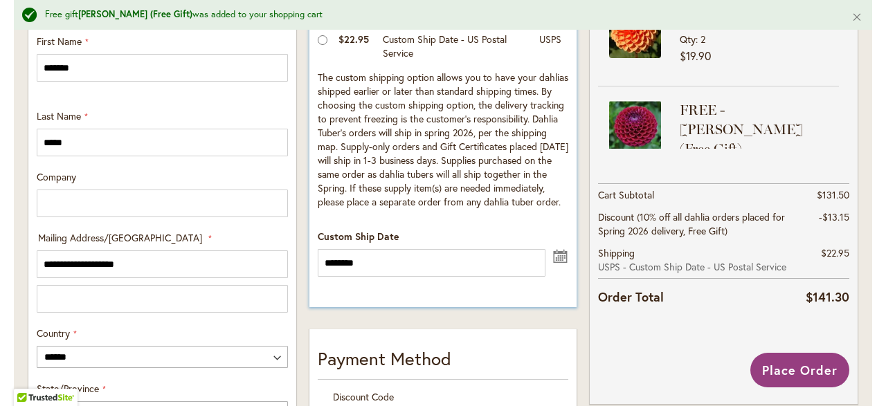
click at [561, 260] on button "undefined" at bounding box center [560, 254] width 17 height 17
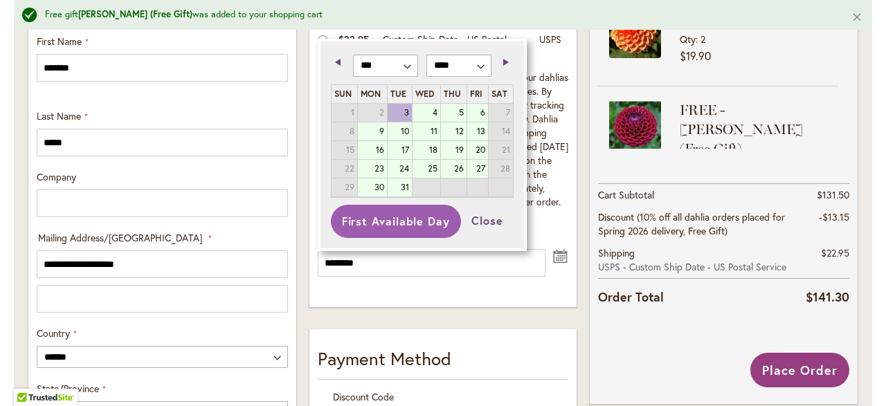
click at [422, 223] on button "First Available Day" at bounding box center [396, 221] width 130 height 33
click at [489, 222] on button "Close" at bounding box center [487, 221] width 53 height 32
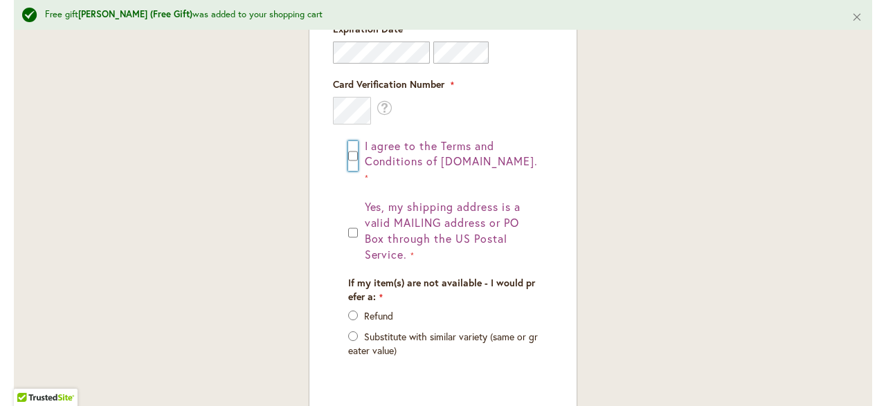
scroll to position [1215, 0]
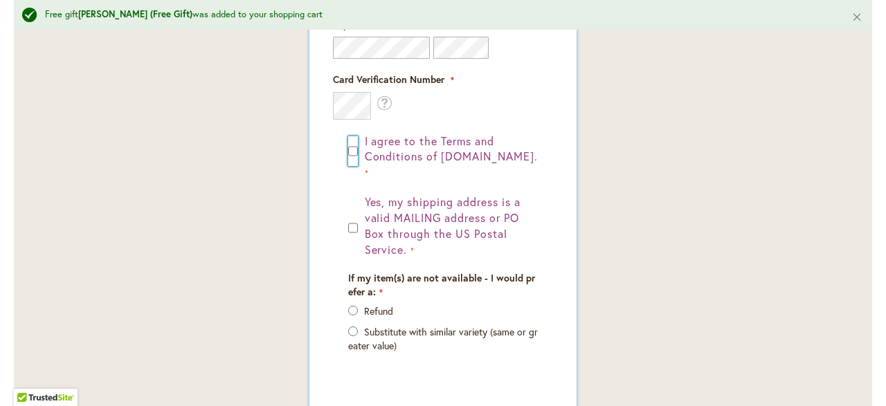
click at [359, 216] on div "Yes, my shipping address is a valid MAILING address or PO Box through the US Po…" at bounding box center [443, 226] width 190 height 63
click at [361, 213] on div "Yes, my shipping address is a valid MAILING address or PO Box through the US Po…" at bounding box center [443, 226] width 190 height 63
click at [359, 213] on div "Yes, my shipping address is a valid MAILING address or PO Box through the US Po…" at bounding box center [443, 226] width 190 height 63
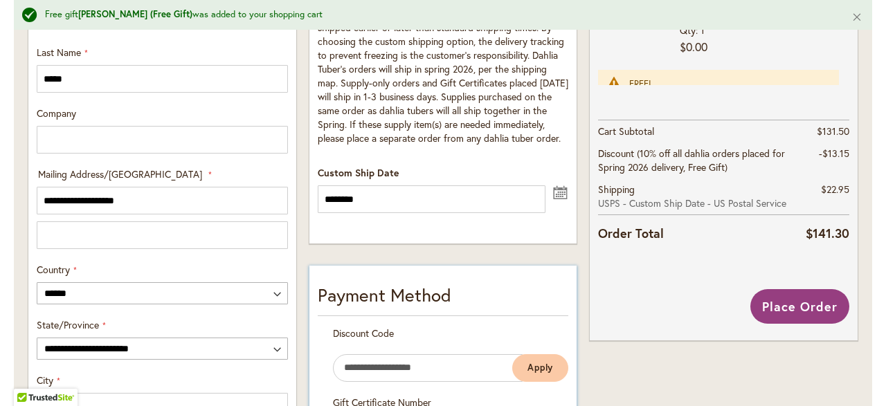
scroll to position [597, 0]
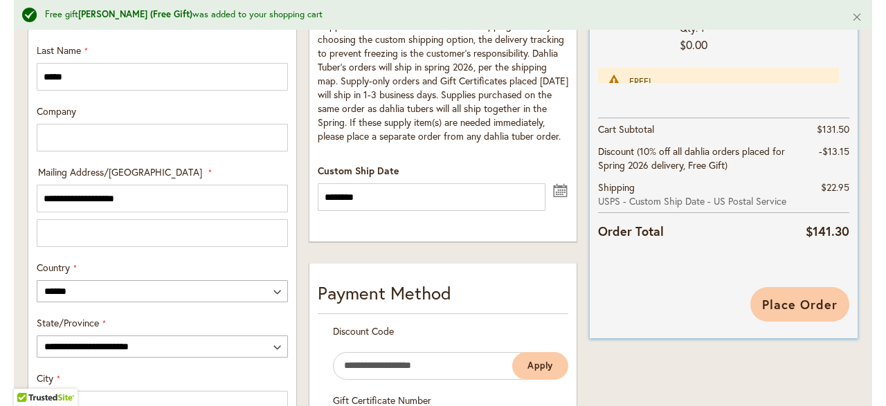
click at [812, 305] on span "Place Order" at bounding box center [799, 304] width 75 height 17
